Goal: Check status: Check status

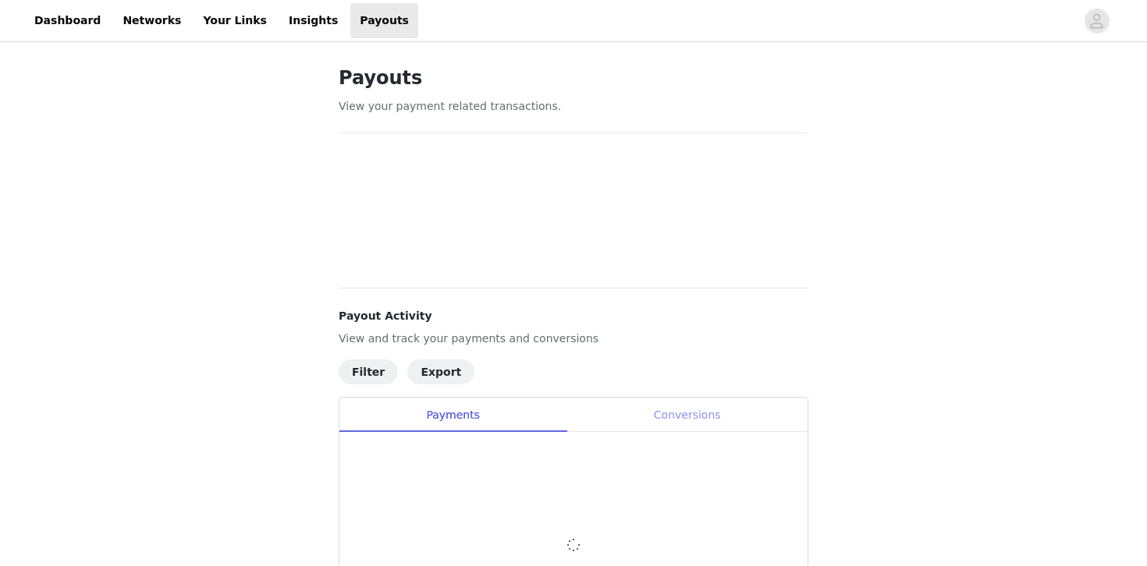
click at [702, 417] on div "Conversions" at bounding box center [686, 415] width 241 height 35
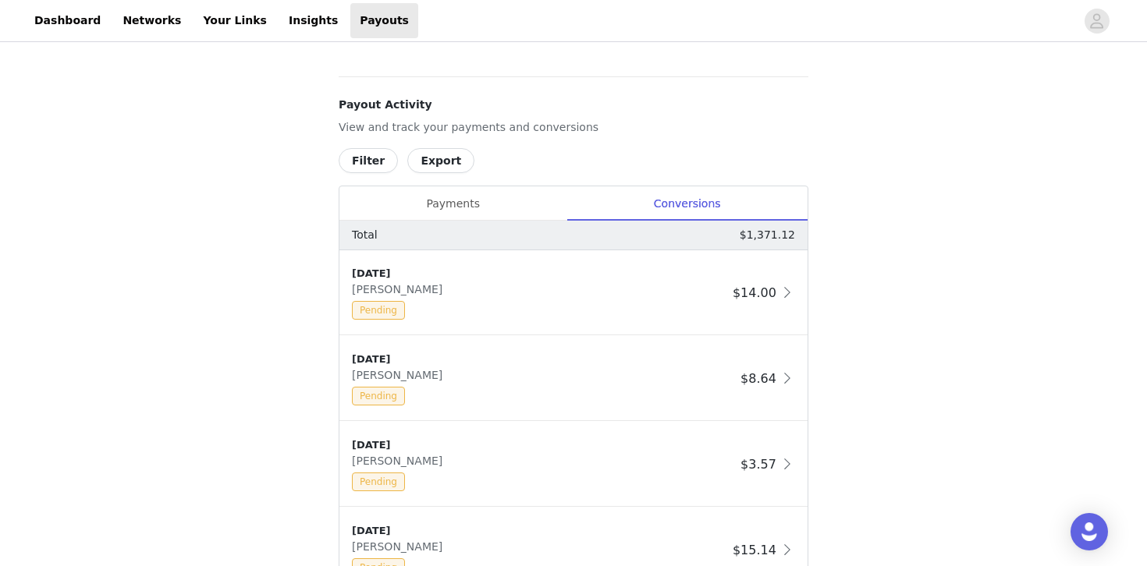
scroll to position [780, 0]
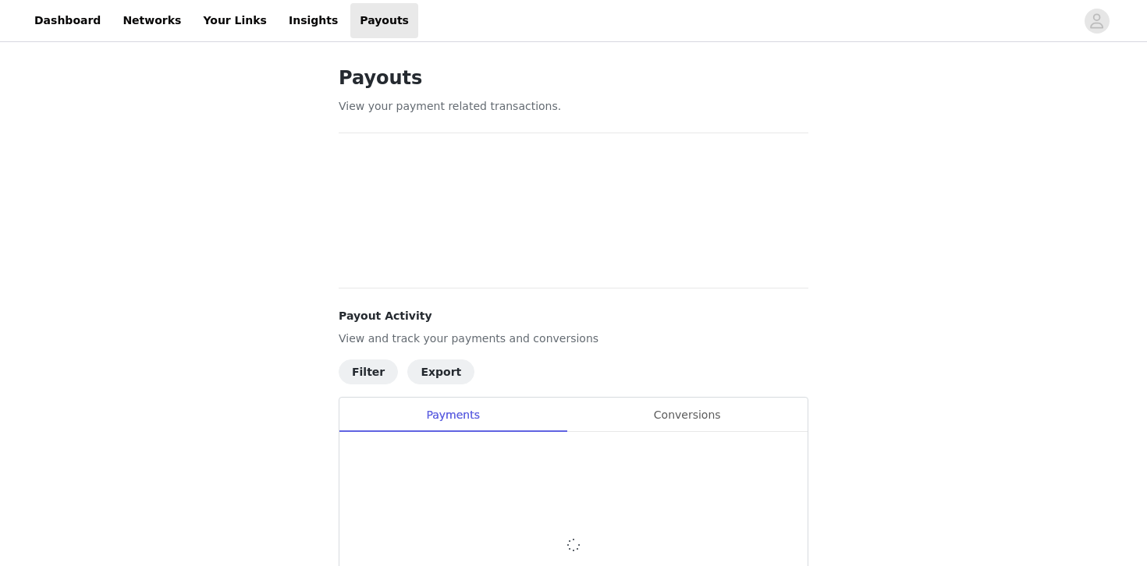
click at [703, 308] on h4 "Payout Activity" at bounding box center [574, 316] width 470 height 16
click at [697, 415] on div "Conversions" at bounding box center [686, 415] width 241 height 35
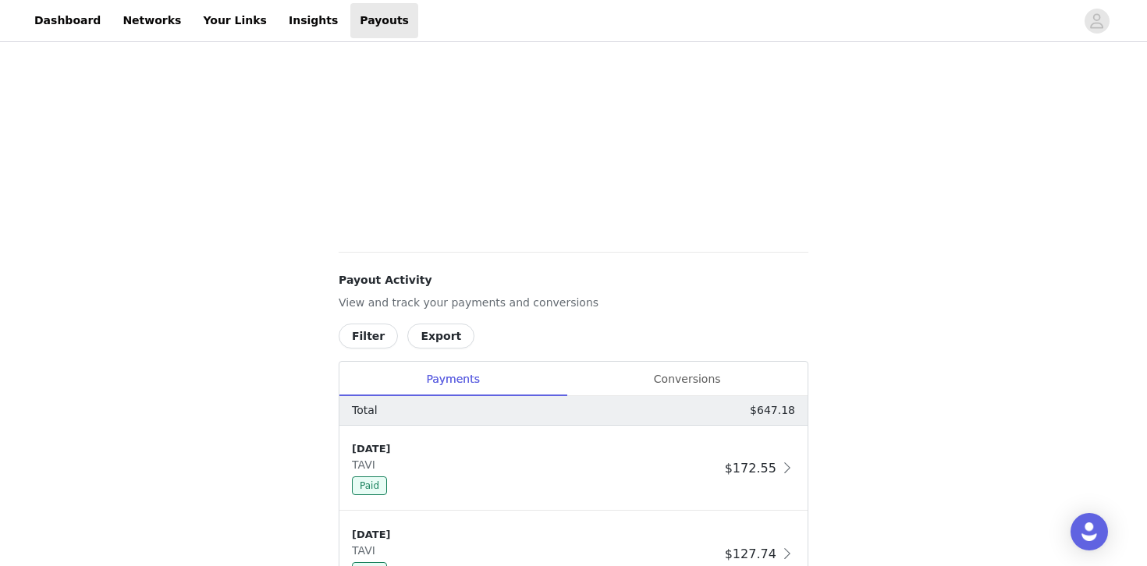
scroll to position [593, 0]
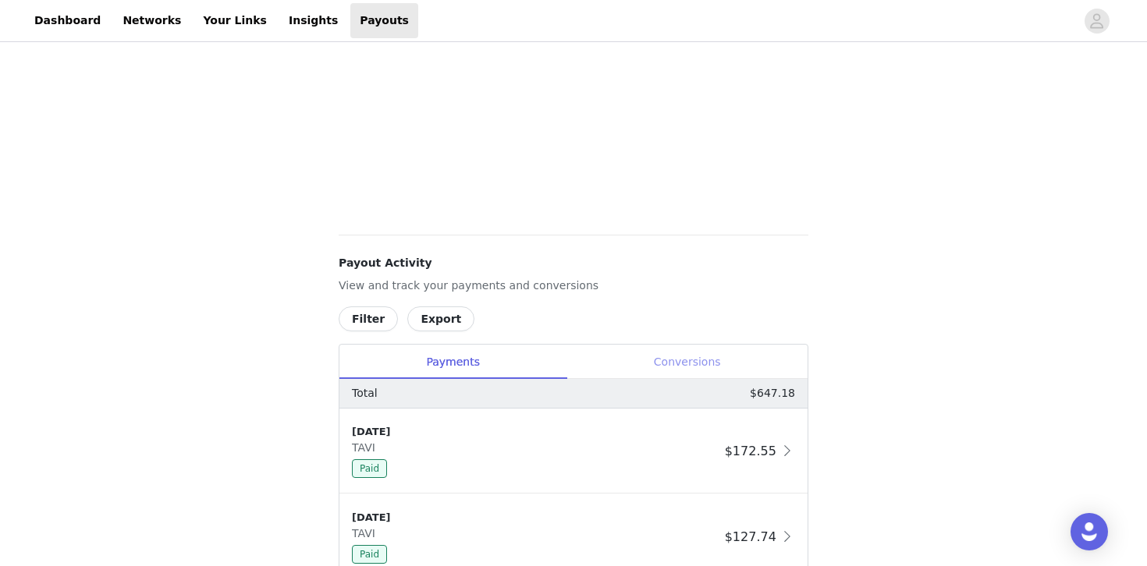
click at [737, 360] on div "Conversions" at bounding box center [686, 362] width 241 height 35
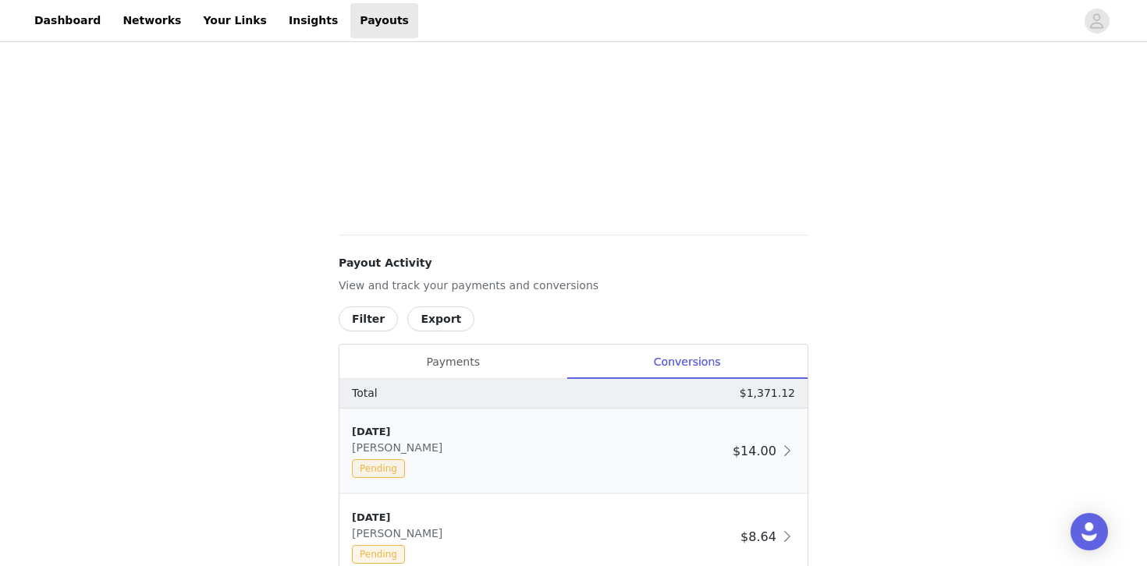
click at [769, 451] on span "$14.00" at bounding box center [754, 451] width 44 height 15
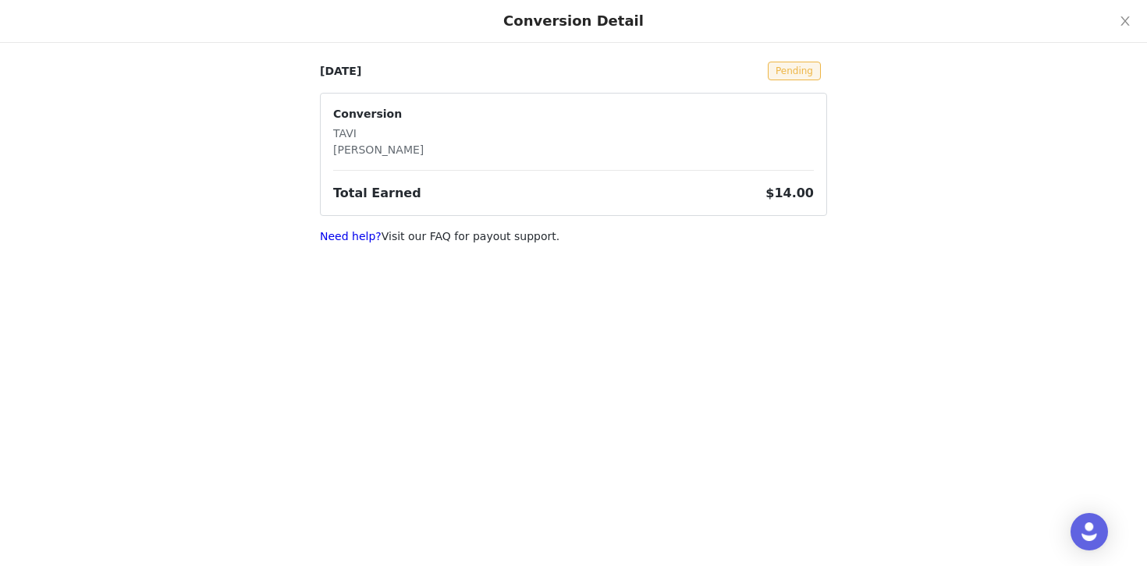
scroll to position [417, 0]
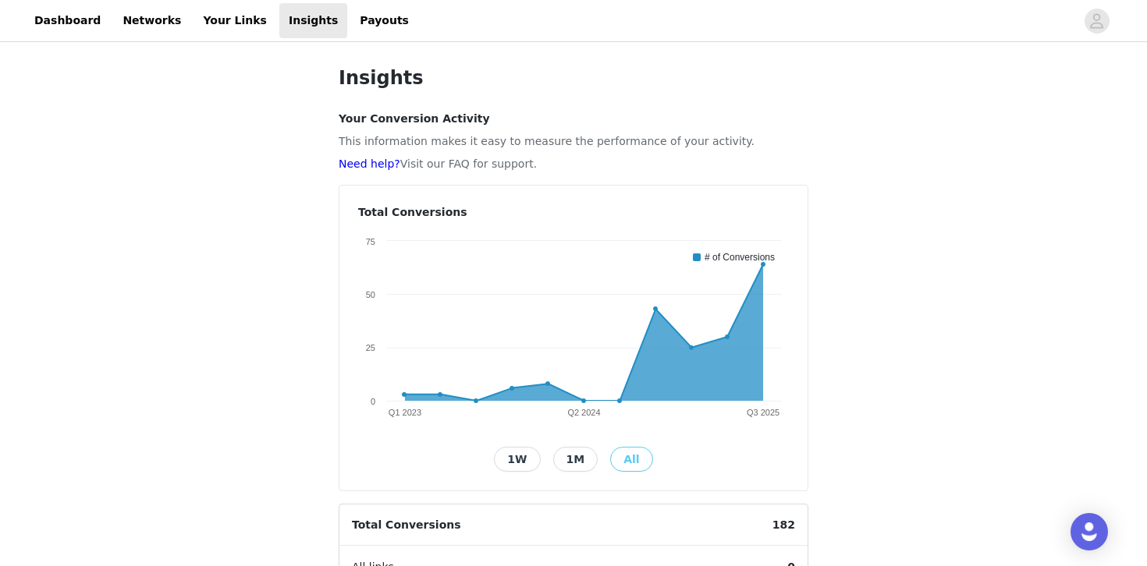
click at [988, 361] on div "Insights Your Conversion Activity This information makes it easy to measure the…" at bounding box center [573, 514] width 1147 height 938
click at [350, 20] on link "Payouts" at bounding box center [384, 20] width 68 height 35
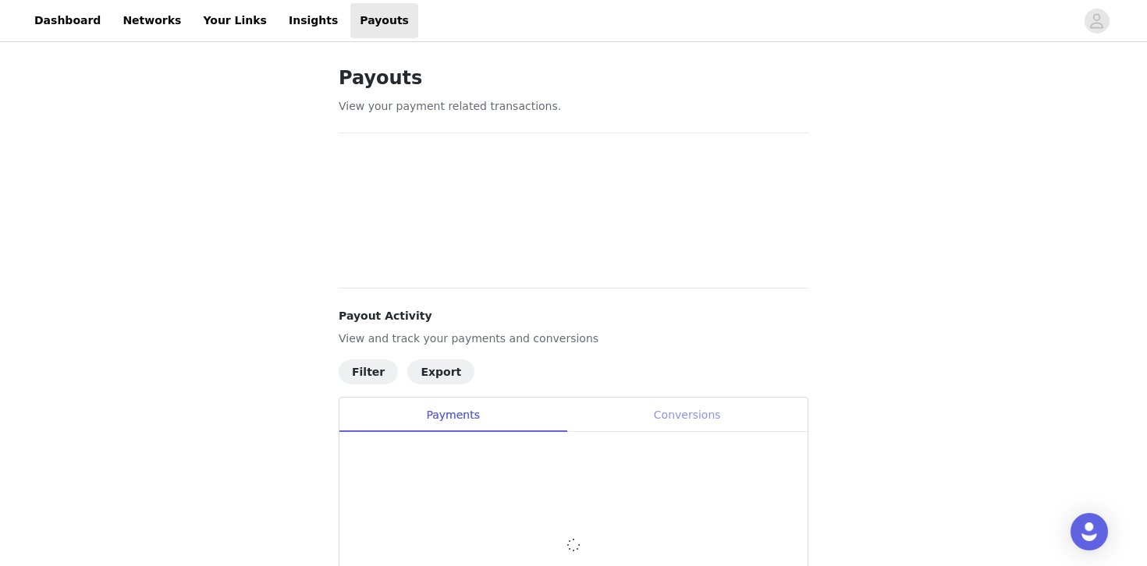
click at [679, 430] on div "Conversions" at bounding box center [686, 415] width 241 height 35
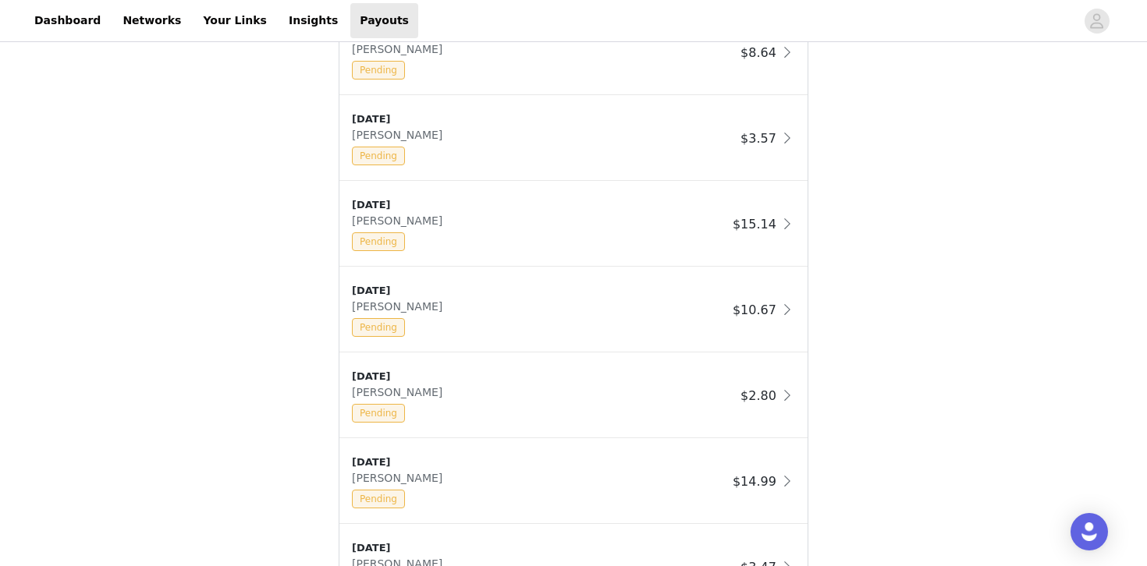
scroll to position [1101, 0]
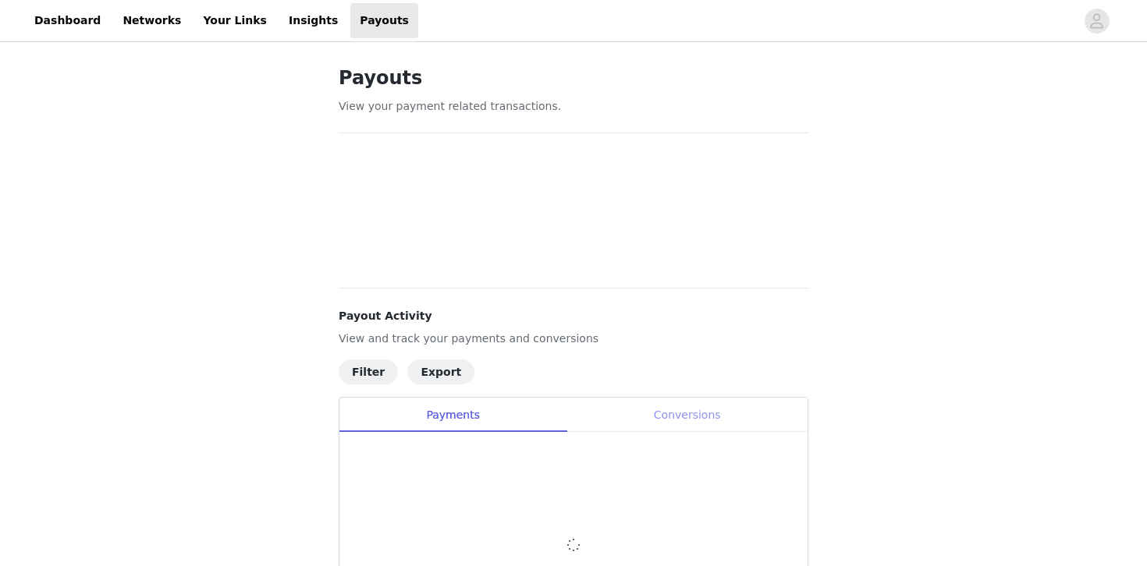
click at [686, 431] on div "Conversions" at bounding box center [686, 415] width 241 height 35
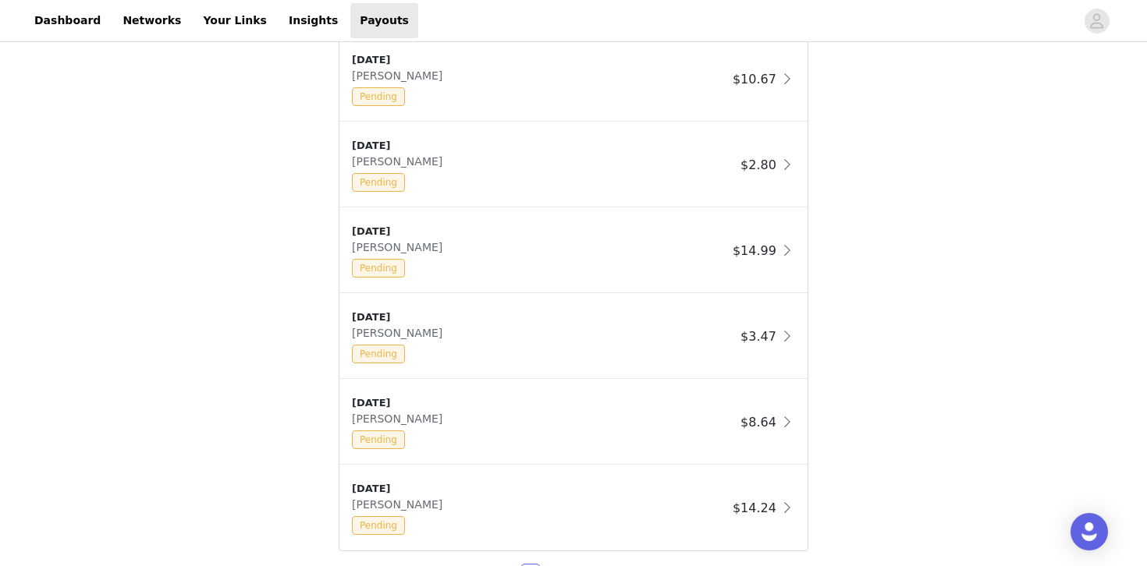
scroll to position [1310, 0]
